Goal: Task Accomplishment & Management: Use online tool/utility

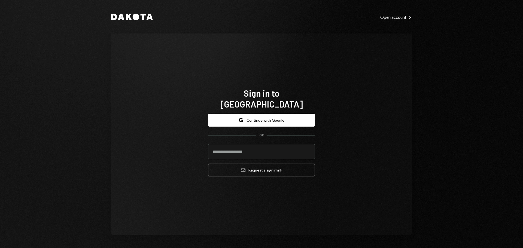
type input "**********"
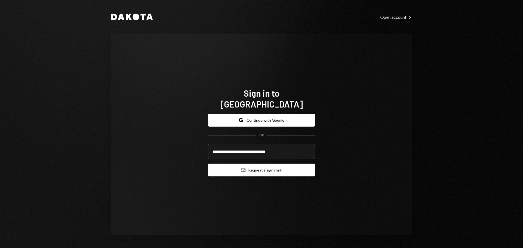
click at [258, 164] on button "Email Request a sign in link" at bounding box center [261, 170] width 107 height 13
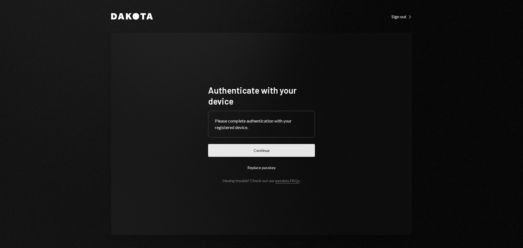
click at [296, 147] on button "Continue" at bounding box center [261, 150] width 107 height 13
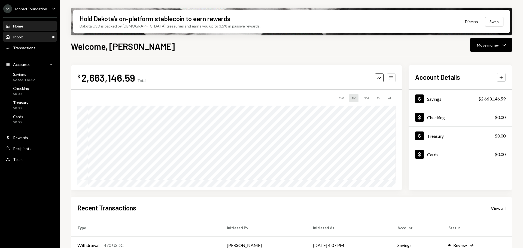
click at [22, 35] on div "Inbox" at bounding box center [18, 37] width 10 height 5
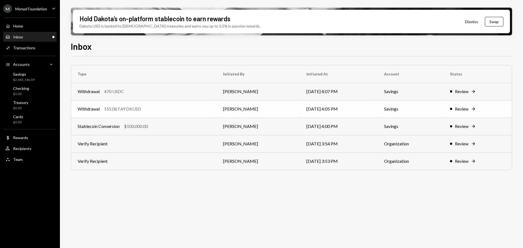
click at [139, 111] on div "155,067.49 DKUSD" at bounding box center [122, 109] width 37 height 7
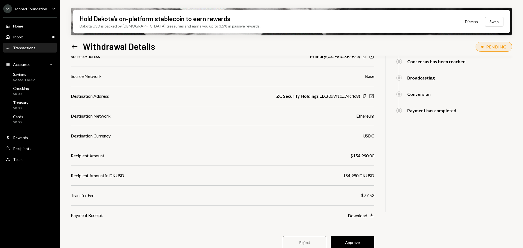
scroll to position [98, 0]
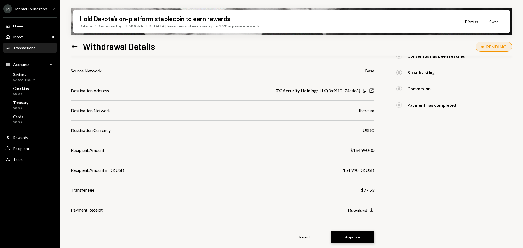
click at [361, 233] on button "Approve" at bounding box center [353, 237] width 44 height 13
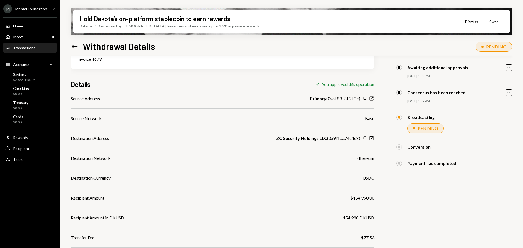
scroll to position [50, 0]
click at [366, 138] on icon "button" at bounding box center [364, 139] width 3 height 4
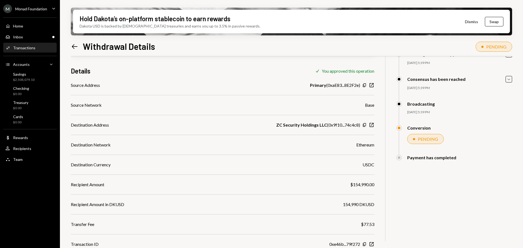
scroll to position [70, 0]
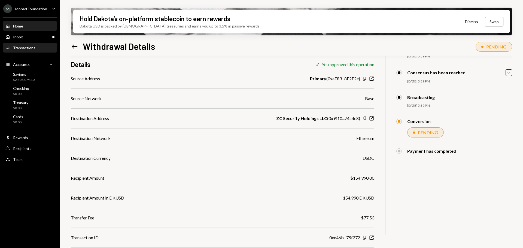
click at [31, 27] on div "Home Home" at bounding box center [29, 26] width 49 height 5
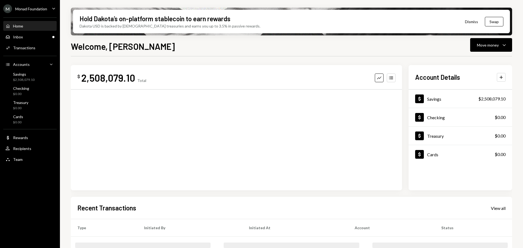
click at [33, 40] on div "Inbox Inbox" at bounding box center [29, 36] width 49 height 9
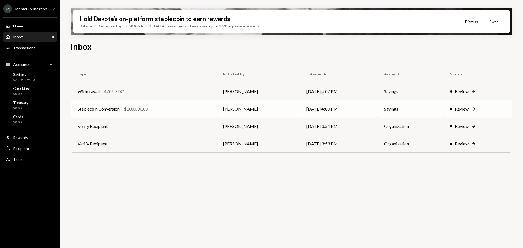
click at [171, 110] on div "Stablecoin Conversion $100,000.00" at bounding box center [144, 109] width 132 height 7
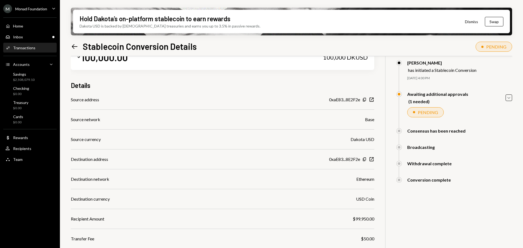
scroll to position [52, 0]
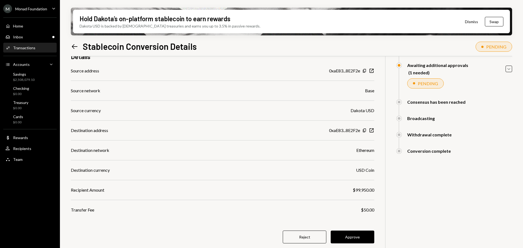
drag, startPoint x: 352, startPoint y: 234, endPoint x: 310, endPoint y: 159, distance: 86.4
click at [352, 234] on button "Approve" at bounding box center [353, 237] width 44 height 13
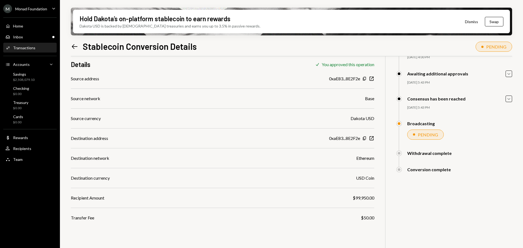
scroll to position [44, 0]
click at [29, 36] on div "Inbox Inbox" at bounding box center [29, 37] width 49 height 5
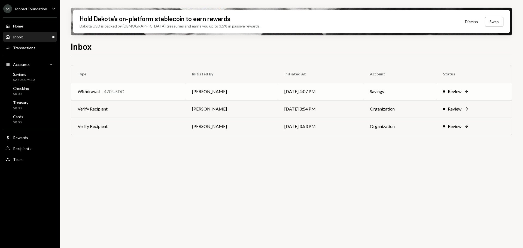
drag, startPoint x: 155, startPoint y: 89, endPoint x: 273, endPoint y: 122, distance: 122.0
click at [155, 88] on div "Withdrawal 470 USDC" at bounding box center [128, 91] width 101 height 7
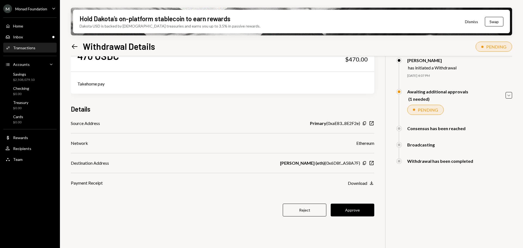
scroll to position [44, 0]
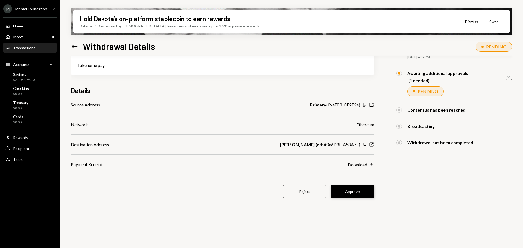
click at [348, 194] on button "Approve" at bounding box center [353, 191] width 44 height 13
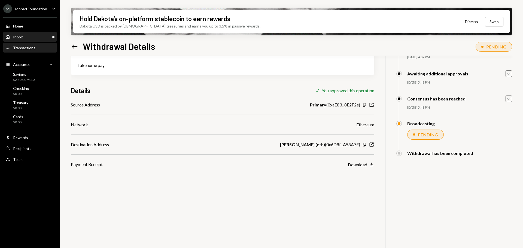
click at [30, 38] on div "Inbox Inbox" at bounding box center [29, 37] width 49 height 5
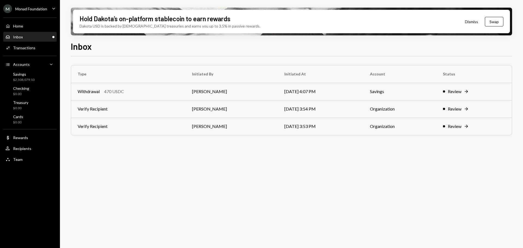
drag, startPoint x: 129, startPoint y: 111, endPoint x: 193, endPoint y: 131, distance: 67.2
click at [129, 111] on td "Verify Recipient" at bounding box center [128, 108] width 114 height 17
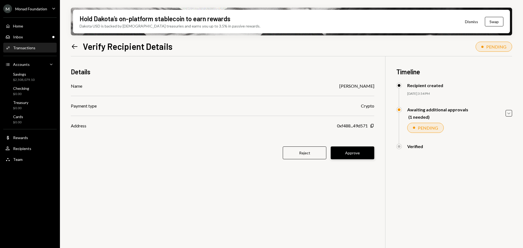
click at [358, 151] on button "Approve" at bounding box center [353, 153] width 44 height 13
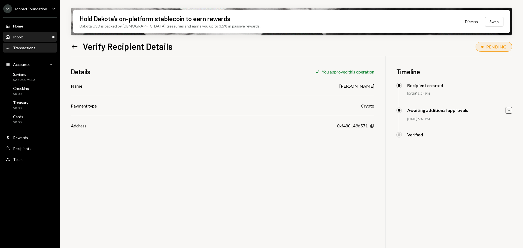
click at [28, 38] on div "Inbox Inbox" at bounding box center [29, 37] width 49 height 5
click at [26, 38] on div "Inbox Inbox" at bounding box center [29, 37] width 49 height 5
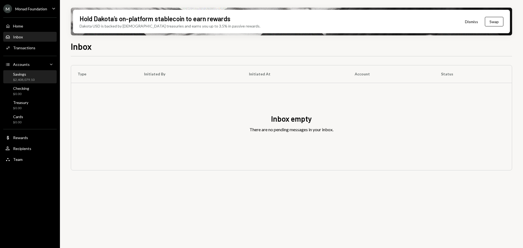
click at [26, 74] on div "Savings" at bounding box center [24, 74] width 22 height 5
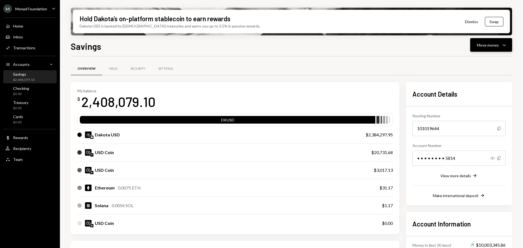
click at [490, 49] on button "Move money Caret Down" at bounding box center [491, 45] width 42 height 14
click at [477, 64] on div "Send" at bounding box center [487, 62] width 40 height 6
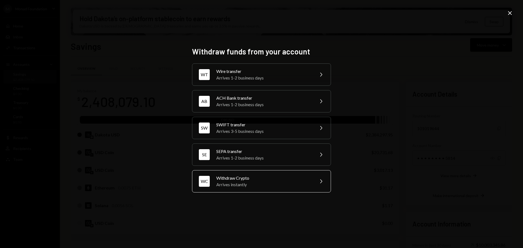
click at [253, 180] on div "Withdraw Crypto" at bounding box center [263, 178] width 95 height 7
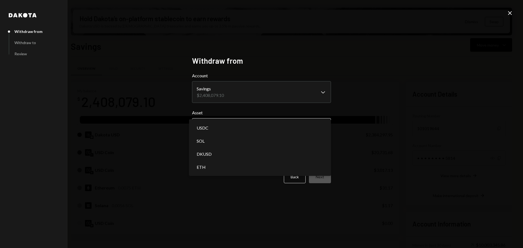
click at [235, 126] on body "M Monad Foundation Caret Down Home Home Inbox Inbox Activities Transactions Acc…" at bounding box center [261, 124] width 523 height 248
select select "****"
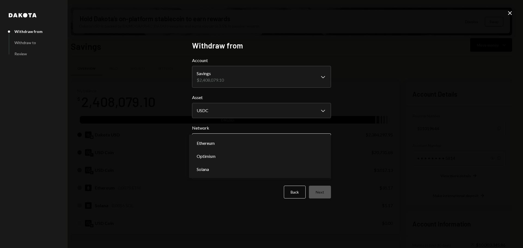
click at [238, 141] on body "M Monad Foundation Caret Down Home Home Inbox Inbox Activities Transactions Acc…" at bounding box center [261, 124] width 523 height 248
select select "**********"
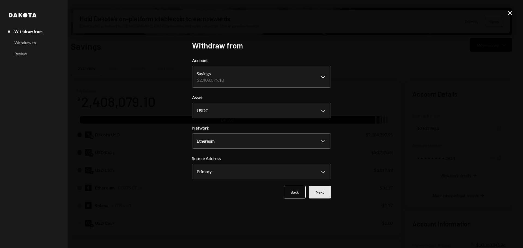
click at [319, 191] on button "Next" at bounding box center [320, 192] width 22 height 13
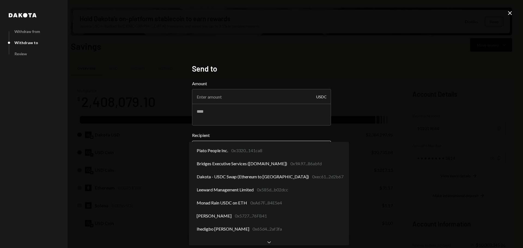
click at [250, 152] on body "M Monad Foundation Caret Down Home Home Inbox Inbox Activities Transactions Acc…" at bounding box center [261, 124] width 523 height 248
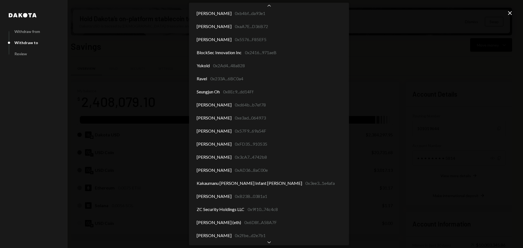
scroll to position [2738, 0]
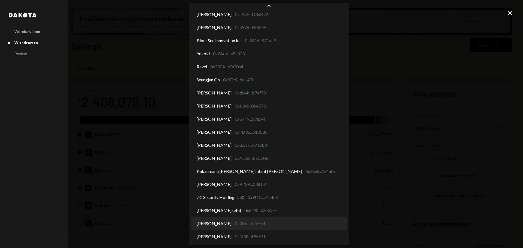
select select "**********"
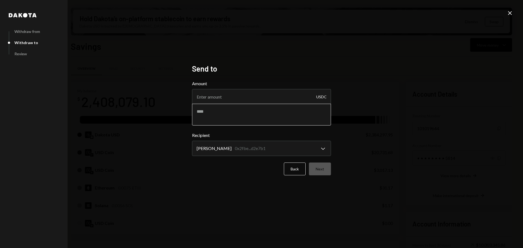
click at [217, 113] on textarea at bounding box center [261, 115] width 139 height 22
type textarea "**********"
click at [248, 95] on input "Amount" at bounding box center [261, 96] width 139 height 15
type input "10"
click at [324, 171] on button "Next" at bounding box center [320, 169] width 22 height 13
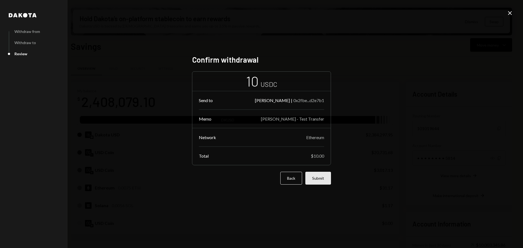
click at [324, 175] on button "Submit" at bounding box center [319, 178] width 26 height 13
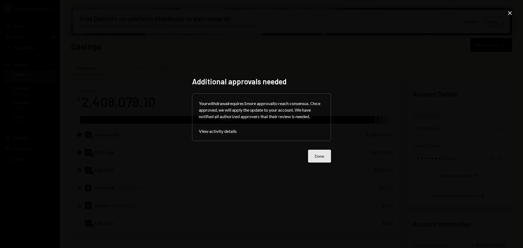
click at [316, 152] on button "Done" at bounding box center [319, 156] width 23 height 13
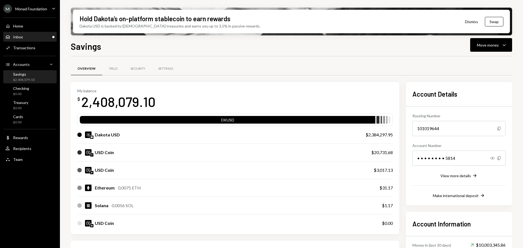
click at [34, 38] on div "Inbox Inbox" at bounding box center [29, 37] width 49 height 5
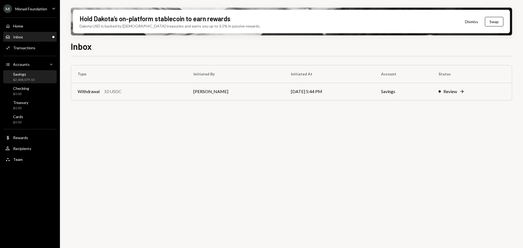
click at [25, 77] on div "Savings $2,408,079.10" at bounding box center [24, 77] width 22 height 10
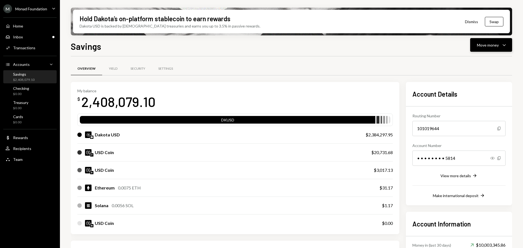
click at [488, 48] on div "Move money" at bounding box center [488, 45] width 22 height 6
click at [478, 58] on div "Withdraw Send" at bounding box center [483, 61] width 55 height 12
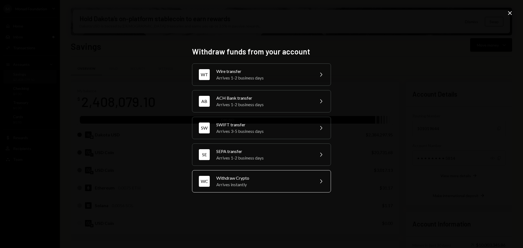
click at [262, 180] on div "Withdraw Crypto" at bounding box center [263, 178] width 95 height 7
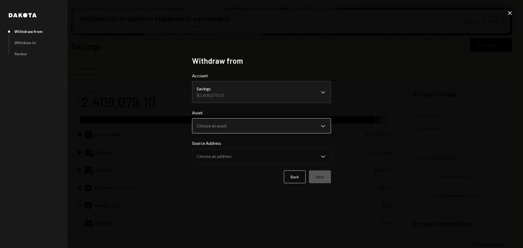
click at [244, 126] on body "M Monad Foundation Caret Down Home Home Inbox Inbox Activities Transactions Acc…" at bounding box center [261, 124] width 523 height 248
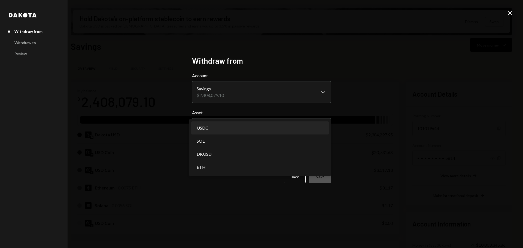
select select "****"
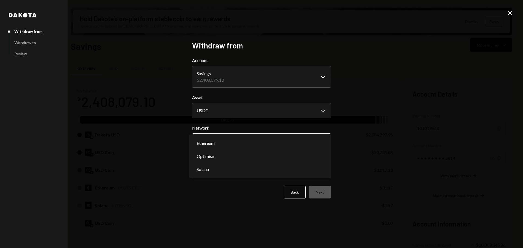
click at [241, 145] on body "M Monad Foundation Caret Down Home Home Inbox Inbox Activities Transactions Acc…" at bounding box center [261, 124] width 523 height 248
select select "**********"
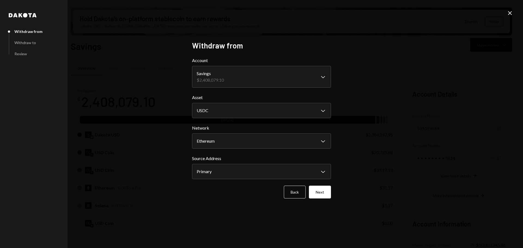
drag, startPoint x: 330, startPoint y: 195, endPoint x: 318, endPoint y: 190, distance: 13.0
click at [327, 194] on button "Next" at bounding box center [320, 192] width 22 height 13
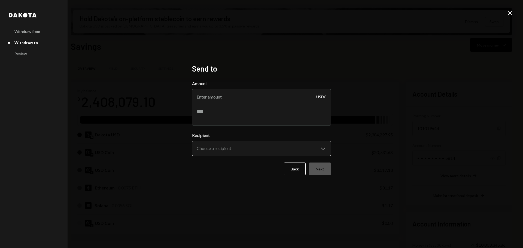
click at [241, 151] on body "M Monad Foundation Caret Down Home Home Inbox Inbox Activities Transactions Acc…" at bounding box center [261, 124] width 523 height 248
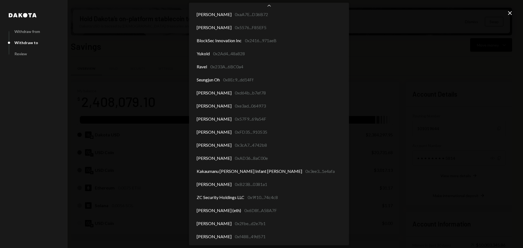
scroll to position [2738, 0]
select select "**********"
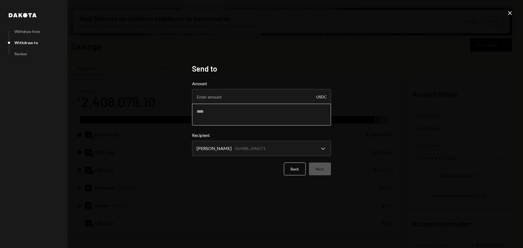
click at [238, 117] on textarea at bounding box center [261, 115] width 139 height 22
type textarea "**********"
click at [246, 96] on input "Amount" at bounding box center [261, 96] width 139 height 15
type input "10"
click at [320, 168] on button "Next" at bounding box center [320, 169] width 22 height 13
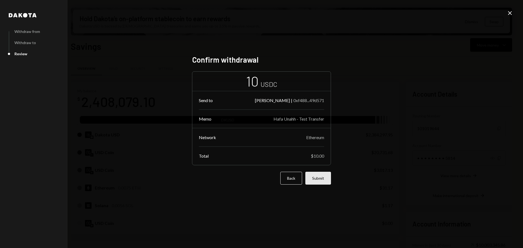
click at [318, 176] on button "Submit" at bounding box center [319, 178] width 26 height 13
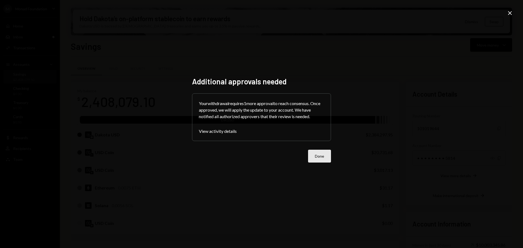
click at [321, 154] on button "Done" at bounding box center [319, 156] width 23 height 13
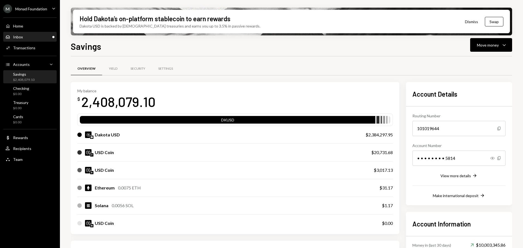
click at [31, 38] on div "Inbox Inbox" at bounding box center [29, 37] width 49 height 5
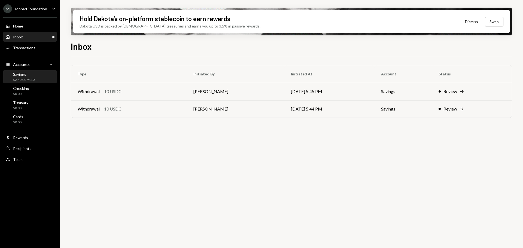
click at [26, 76] on div "Savings" at bounding box center [24, 74] width 22 height 5
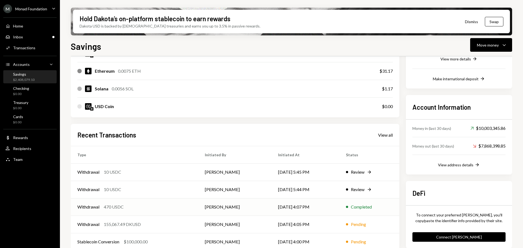
scroll to position [124, 0]
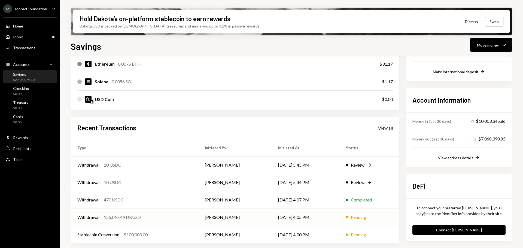
click at [151, 219] on div "Withdrawal 155,067.49 DKUSD" at bounding box center [134, 217] width 114 height 7
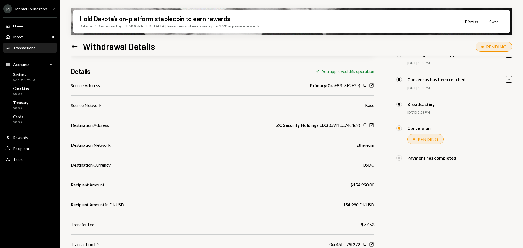
scroll to position [70, 0]
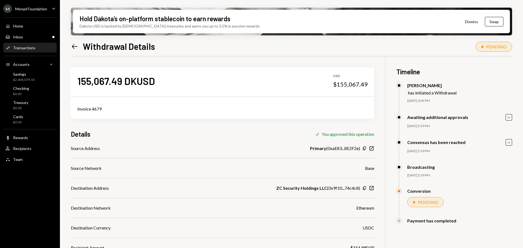
scroll to position [70, 0]
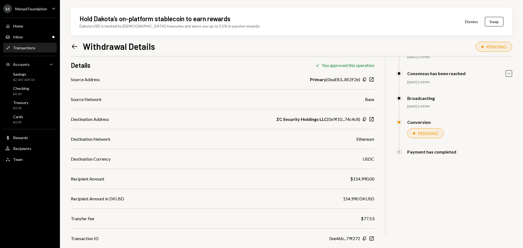
scroll to position [70, 0]
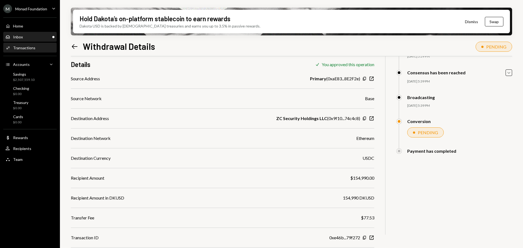
click at [27, 40] on div "Inbox Inbox" at bounding box center [29, 36] width 49 height 9
